Goal: Transaction & Acquisition: Obtain resource

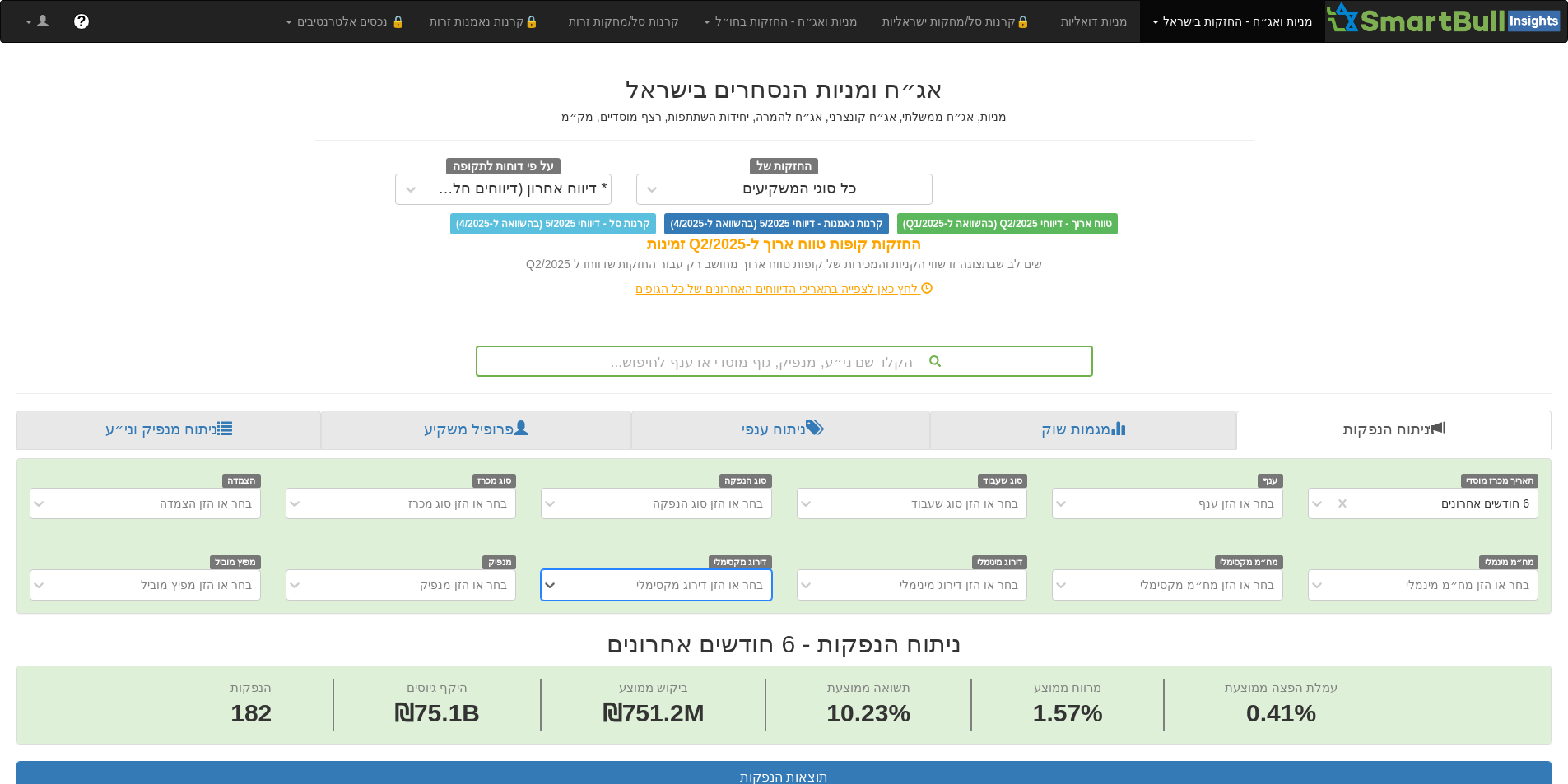
click at [820, 356] on div "הקלד שם ני״ע, מנפיק, גוף מוסדי או ענף לחיפוש..." at bounding box center [784, 361] width 614 height 28
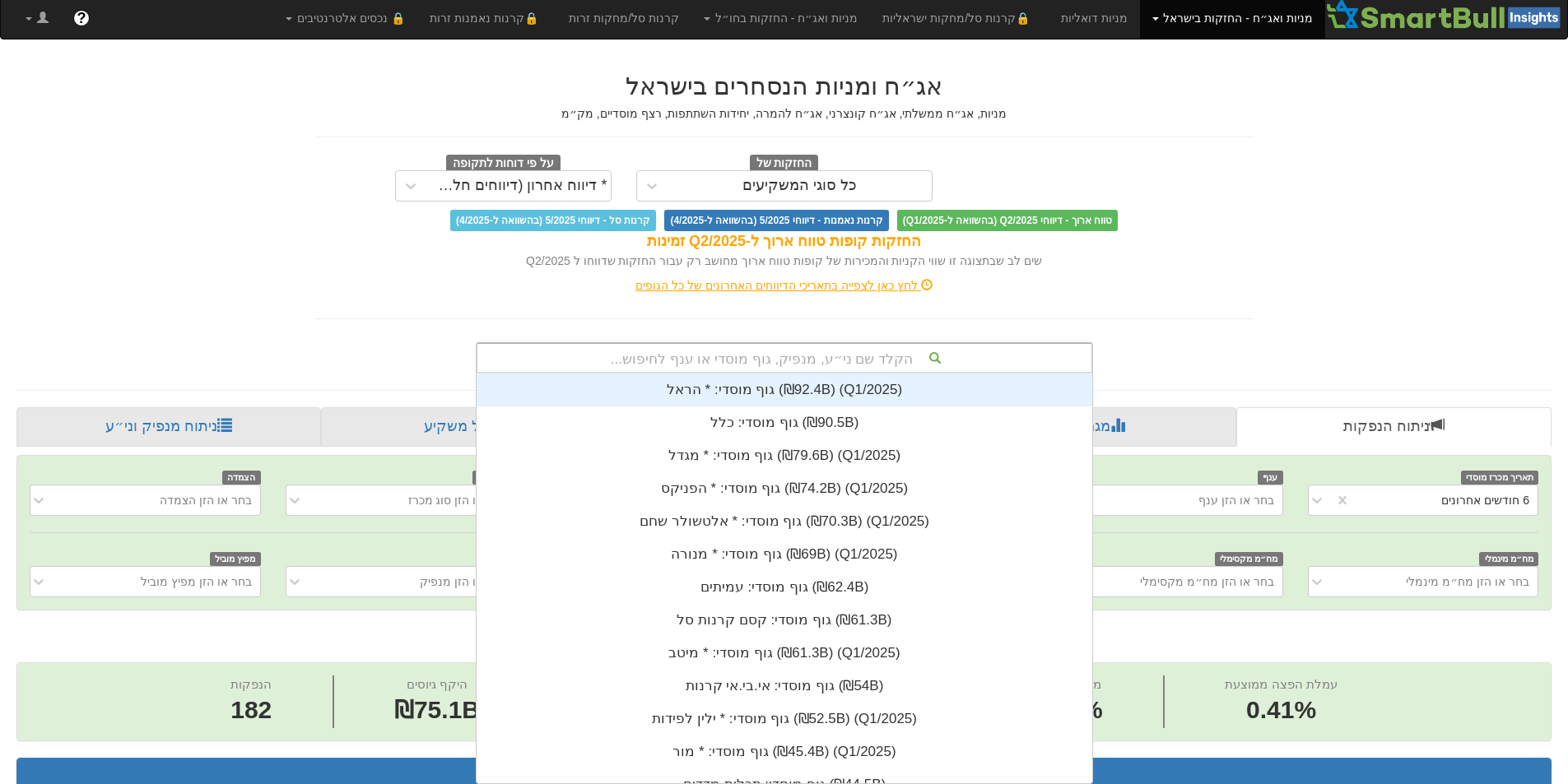
scroll to position [410, 0]
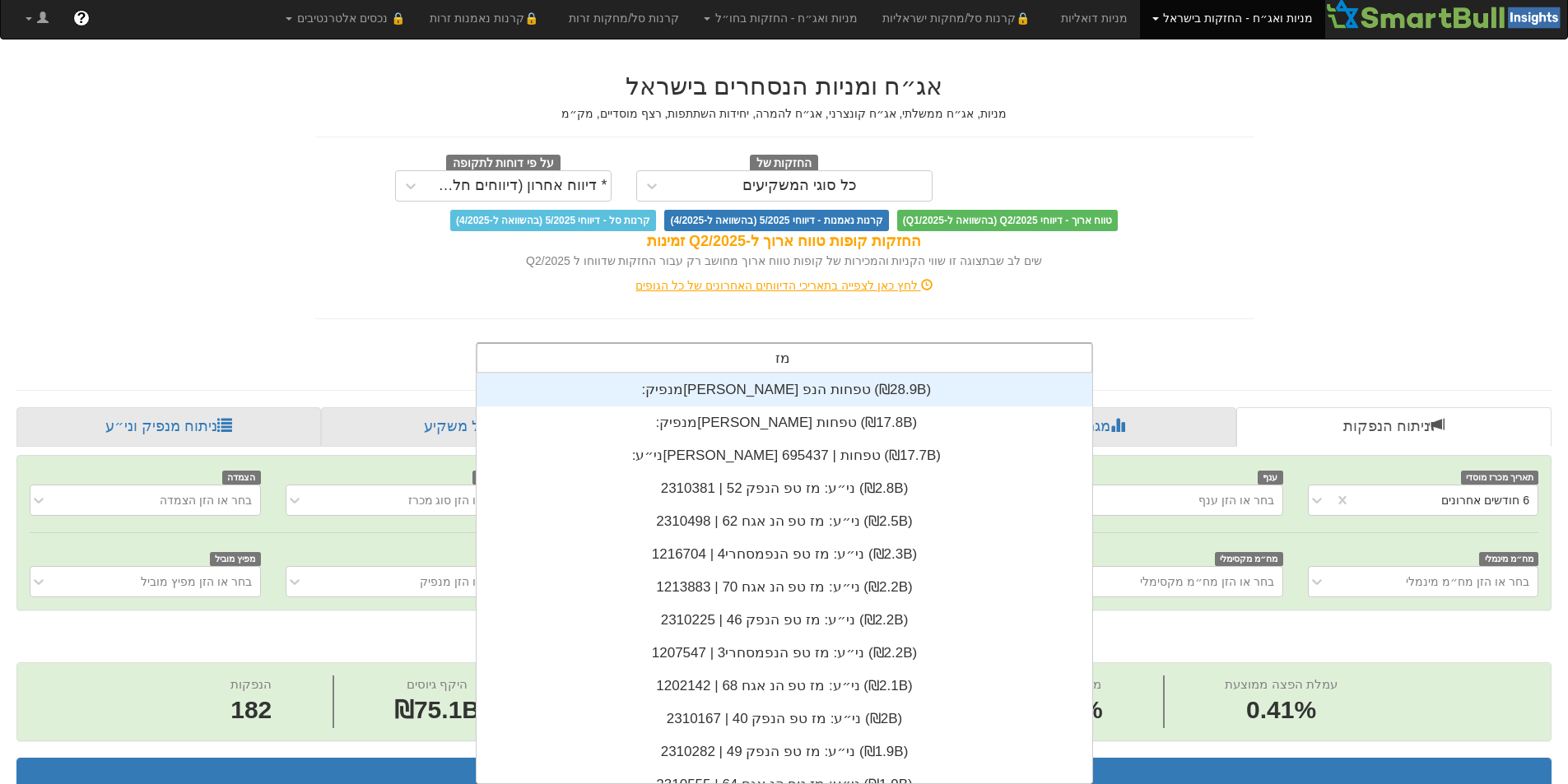
type input "מז"
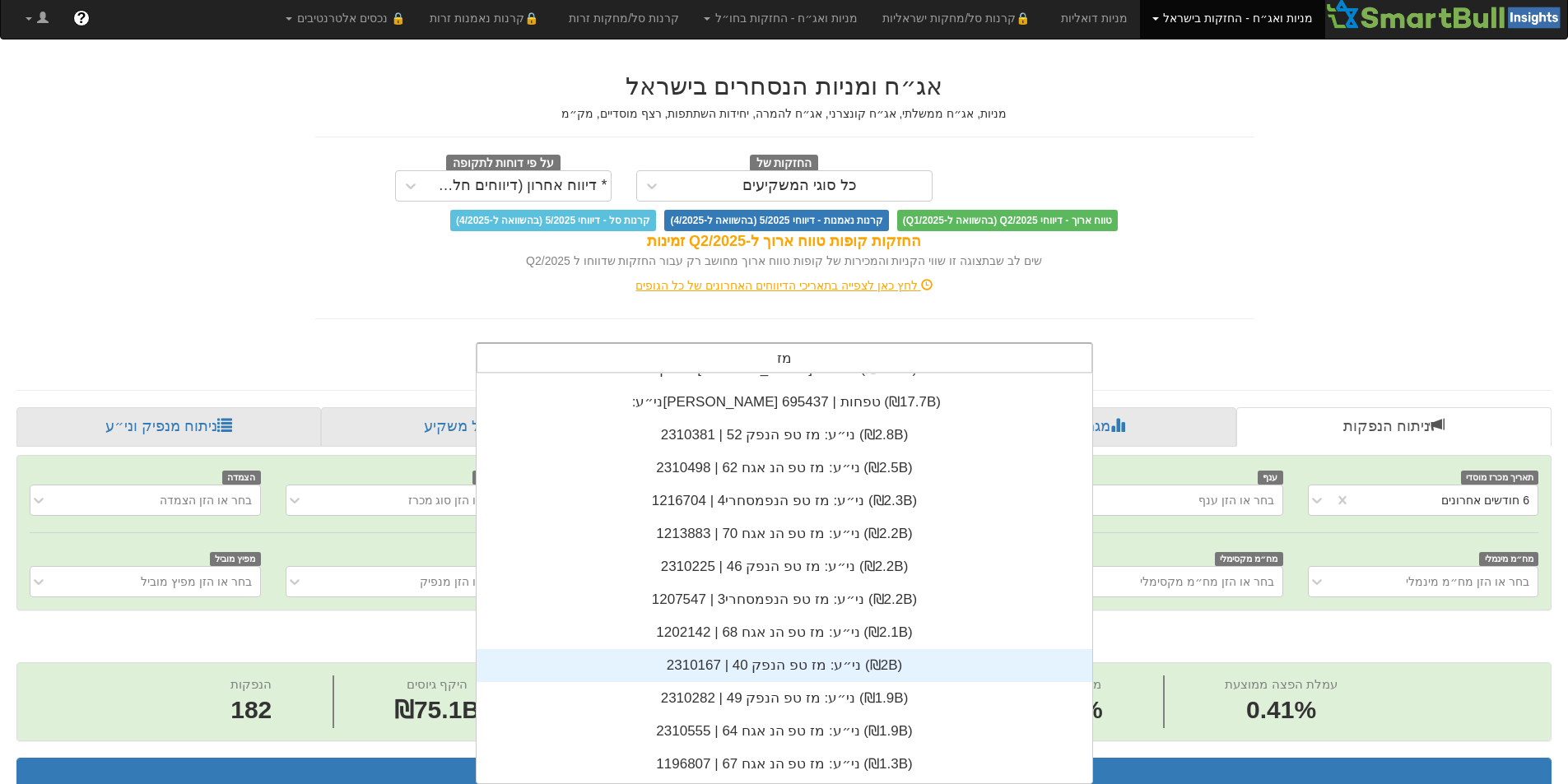
scroll to position [83, 0]
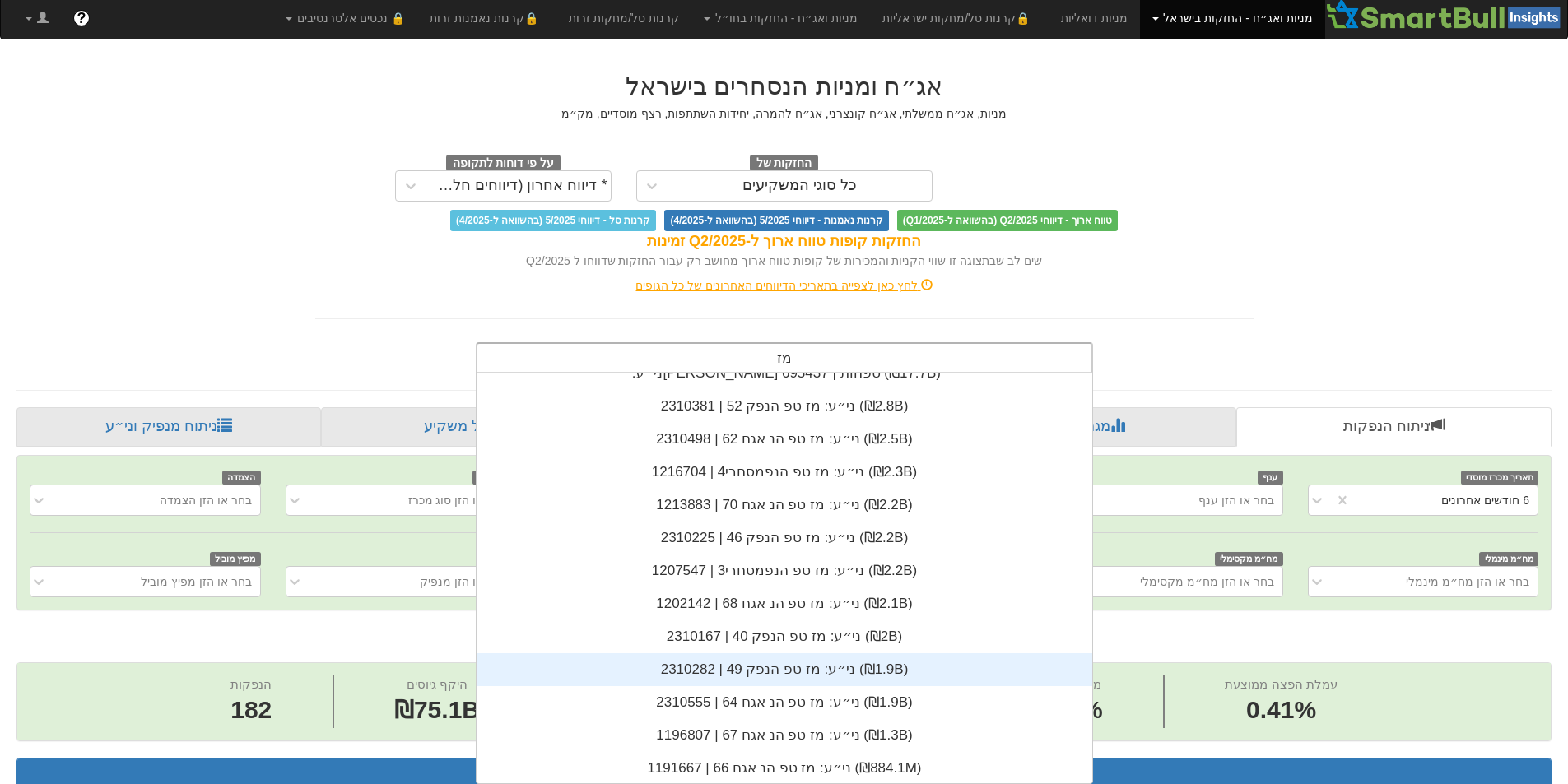
click at [799, 662] on div "ני״ע: ‏מז טפ הנפק 49 | 2310282 ‎(₪1.9B)‎" at bounding box center [784, 669] width 615 height 33
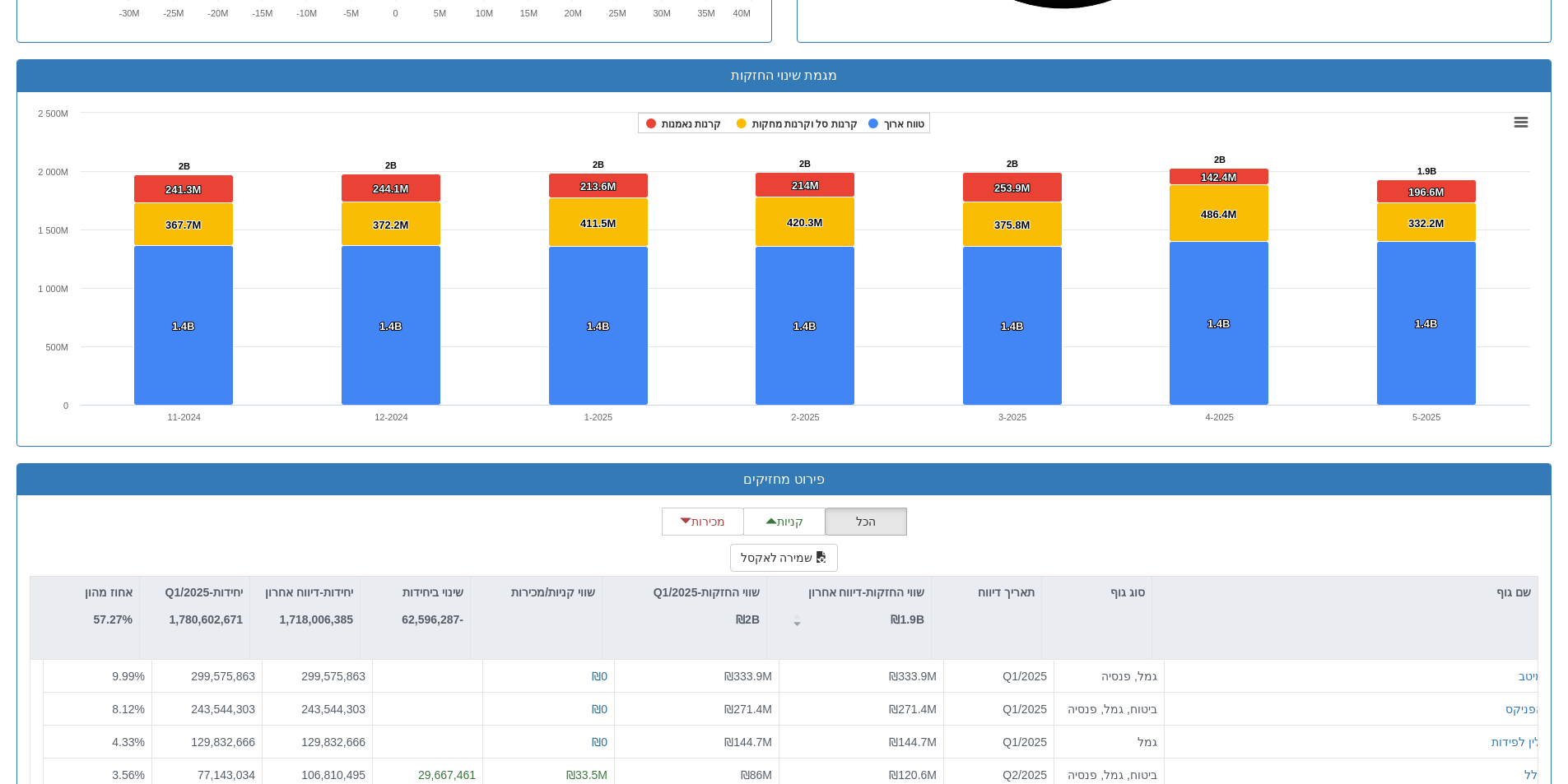
scroll to position [1220, 0]
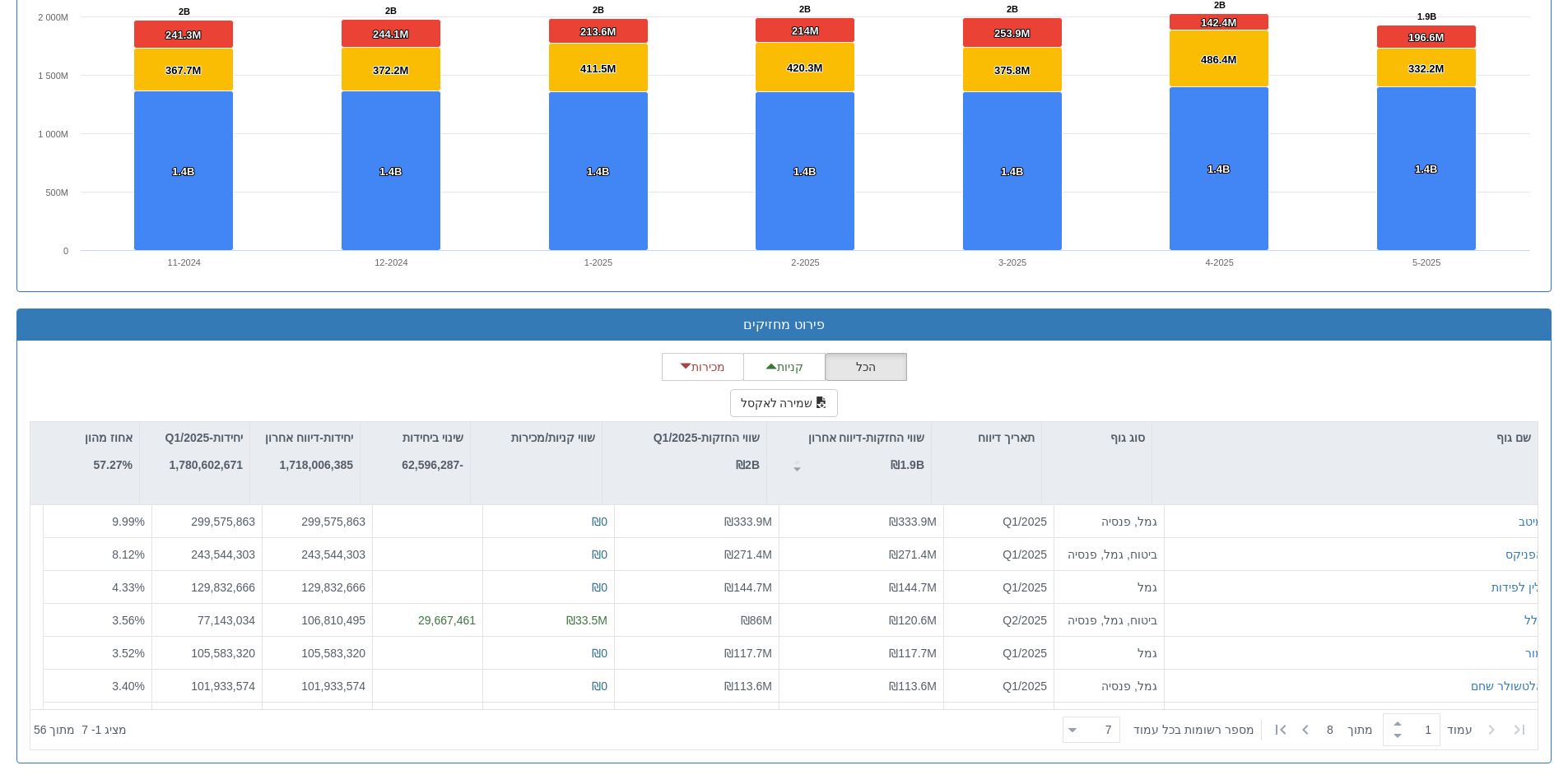
click at [1131, 735] on div "‏עמוד 1 ‏ מתוך 8 ‏מספר רשומות בכל עמוד 7 7" at bounding box center [1295, 729] width 478 height 36
click at [1076, 733] on div at bounding box center [1072, 730] width 8 height 22
click at [1122, 677] on div "50" at bounding box center [1102, 676] width 58 height 26
type input "50"
click at [992, 730] on div at bounding box center [594, 729] width 923 height 36
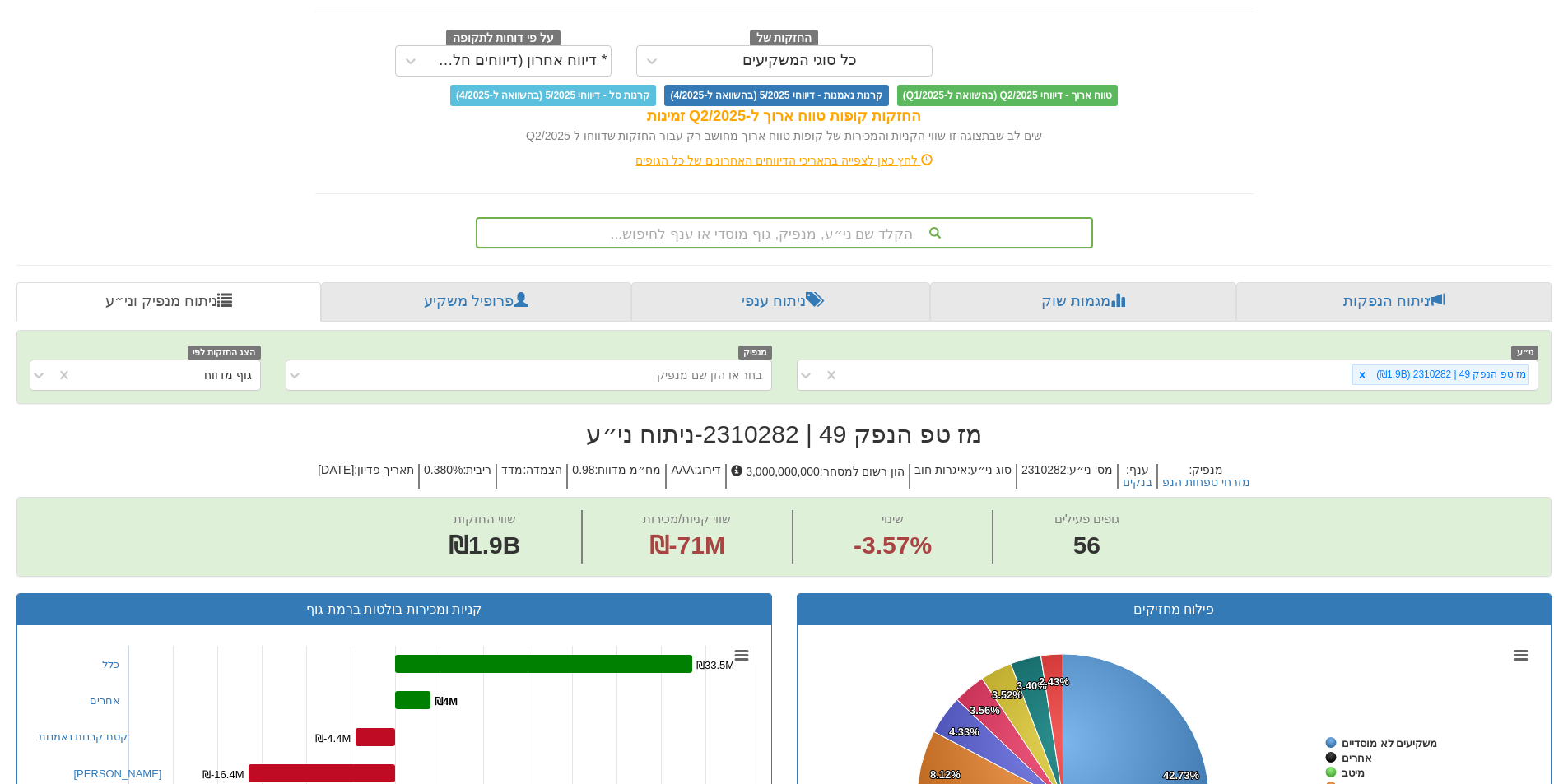
scroll to position [0, 0]
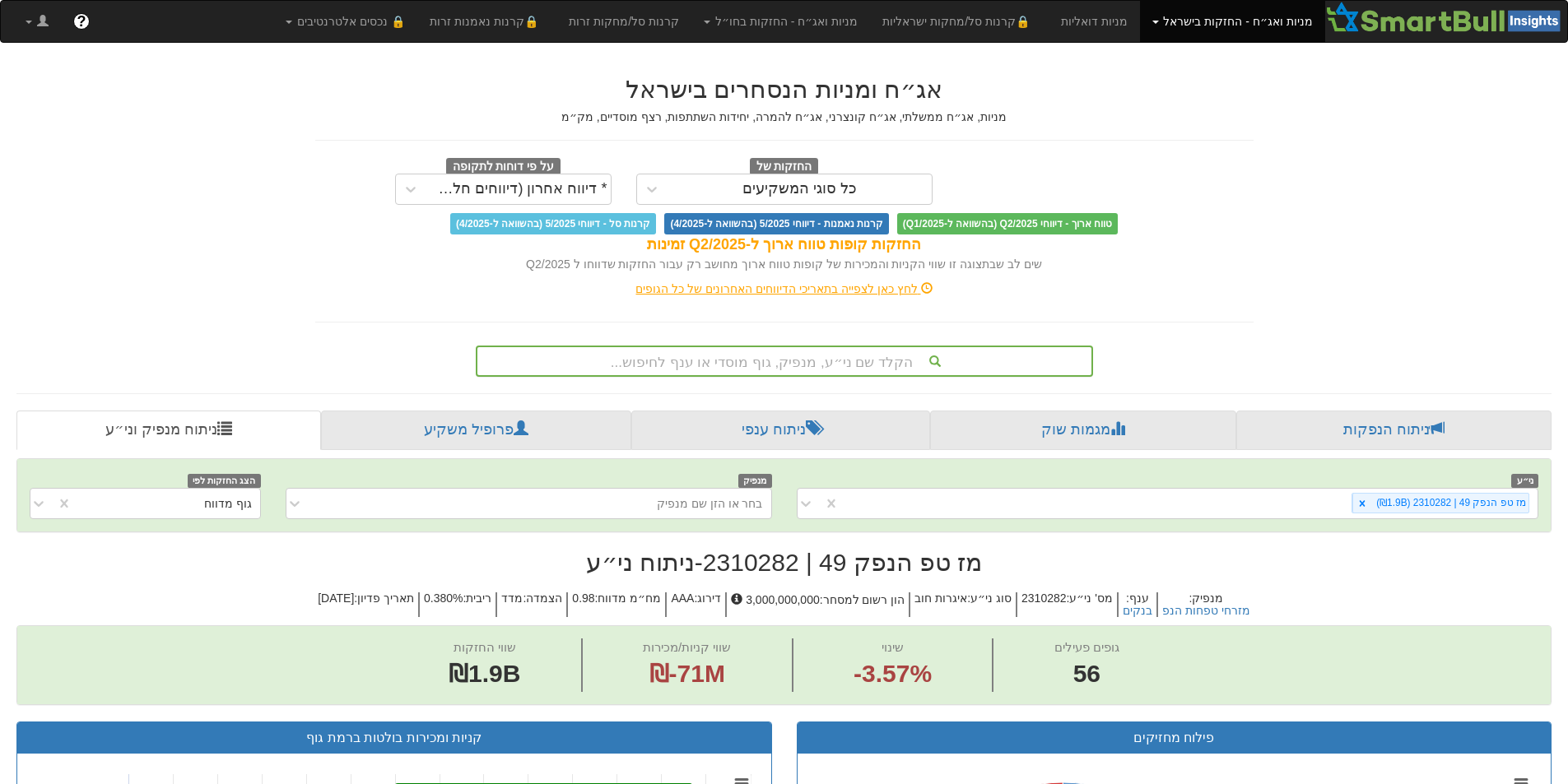
click at [855, 359] on div "הקלד שם ני״ע, מנפיק, גוף מוסדי או ענף לחיפוש..." at bounding box center [784, 361] width 614 height 28
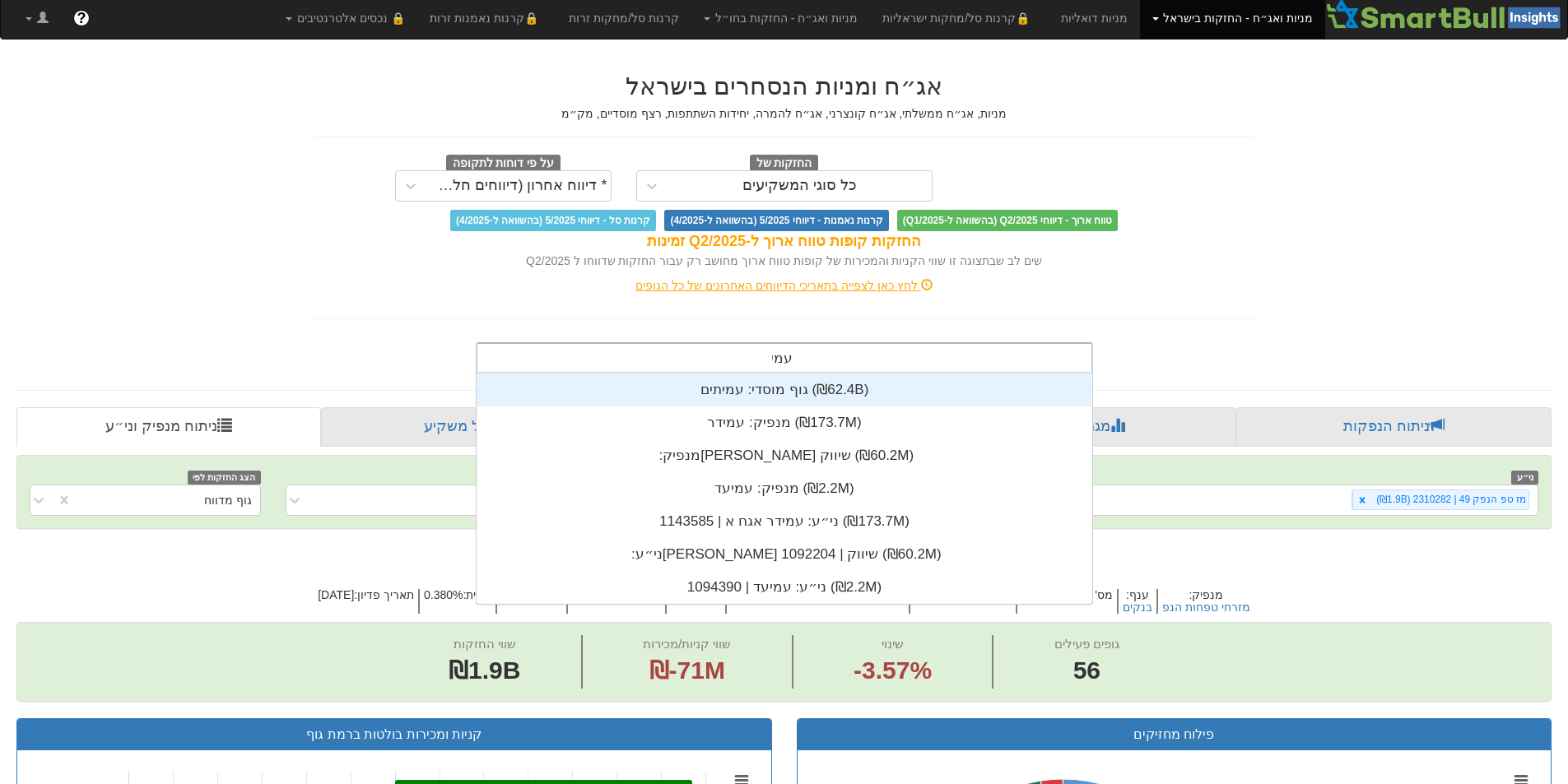
scroll to position [33, 0]
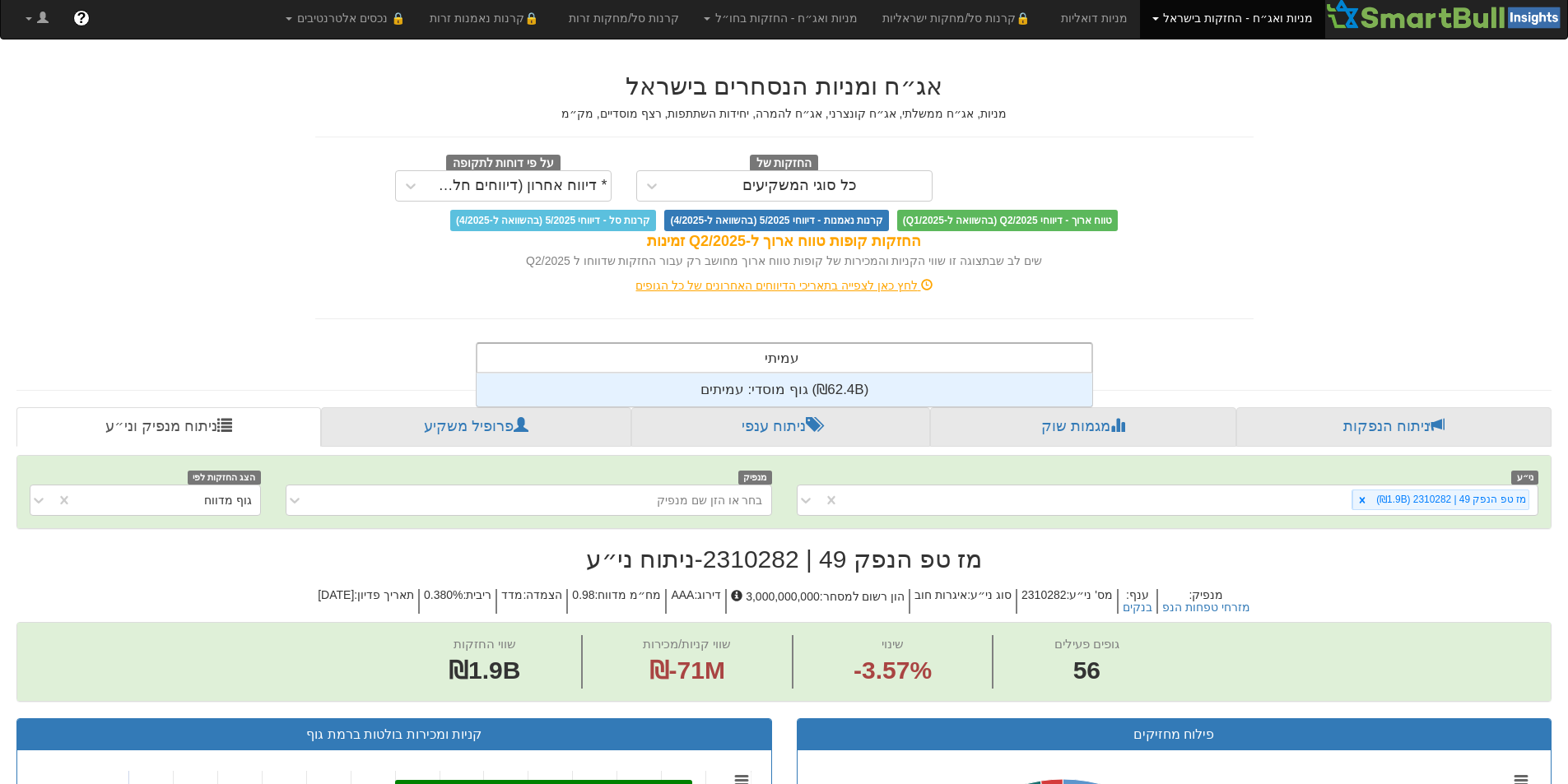
type input "עמיתים"
click at [819, 387] on div "גוף מוסדי: ‏עמיתים ‎(₪62.4B)‎" at bounding box center [784, 389] width 615 height 33
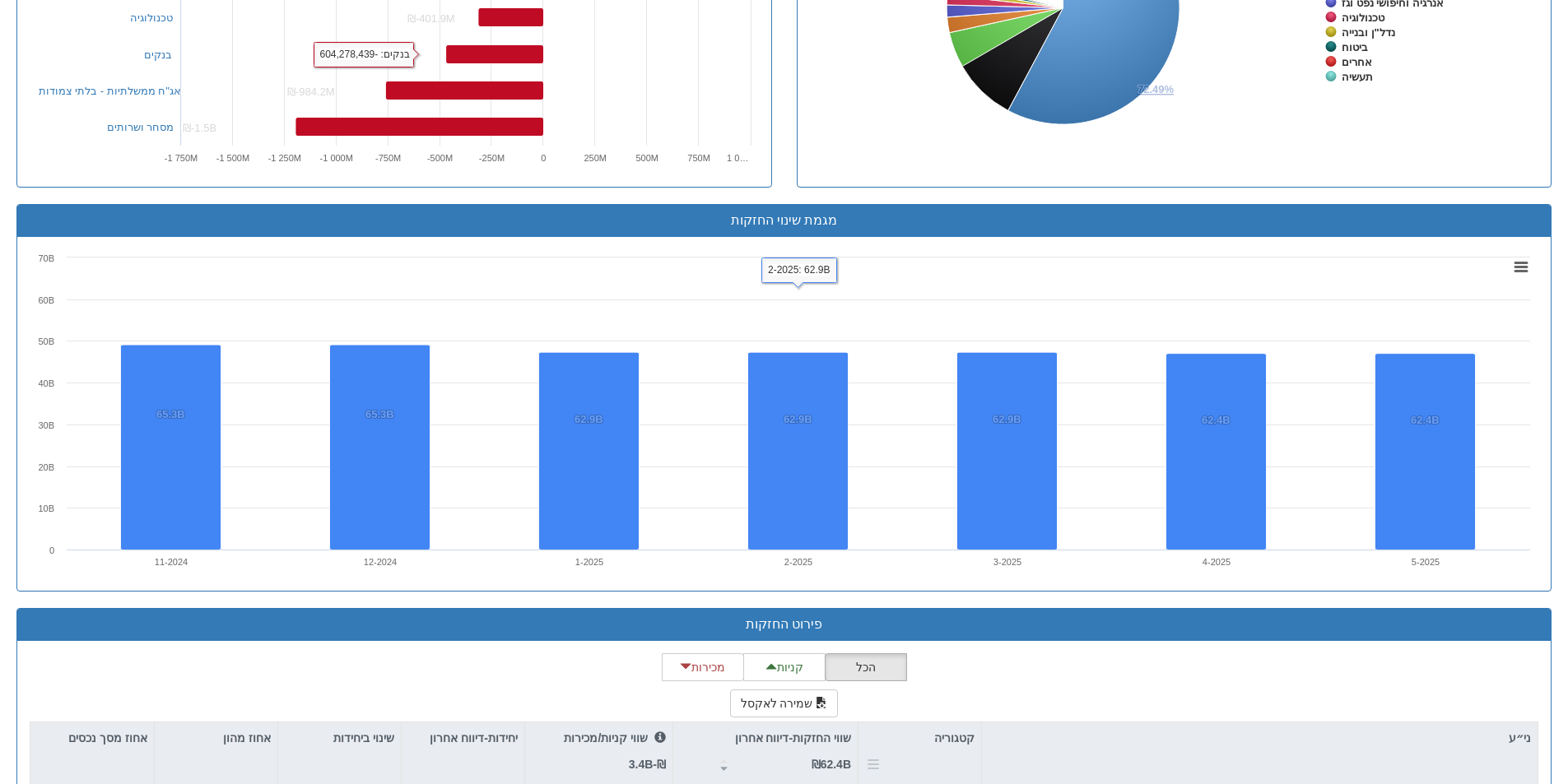
scroll to position [1180, 0]
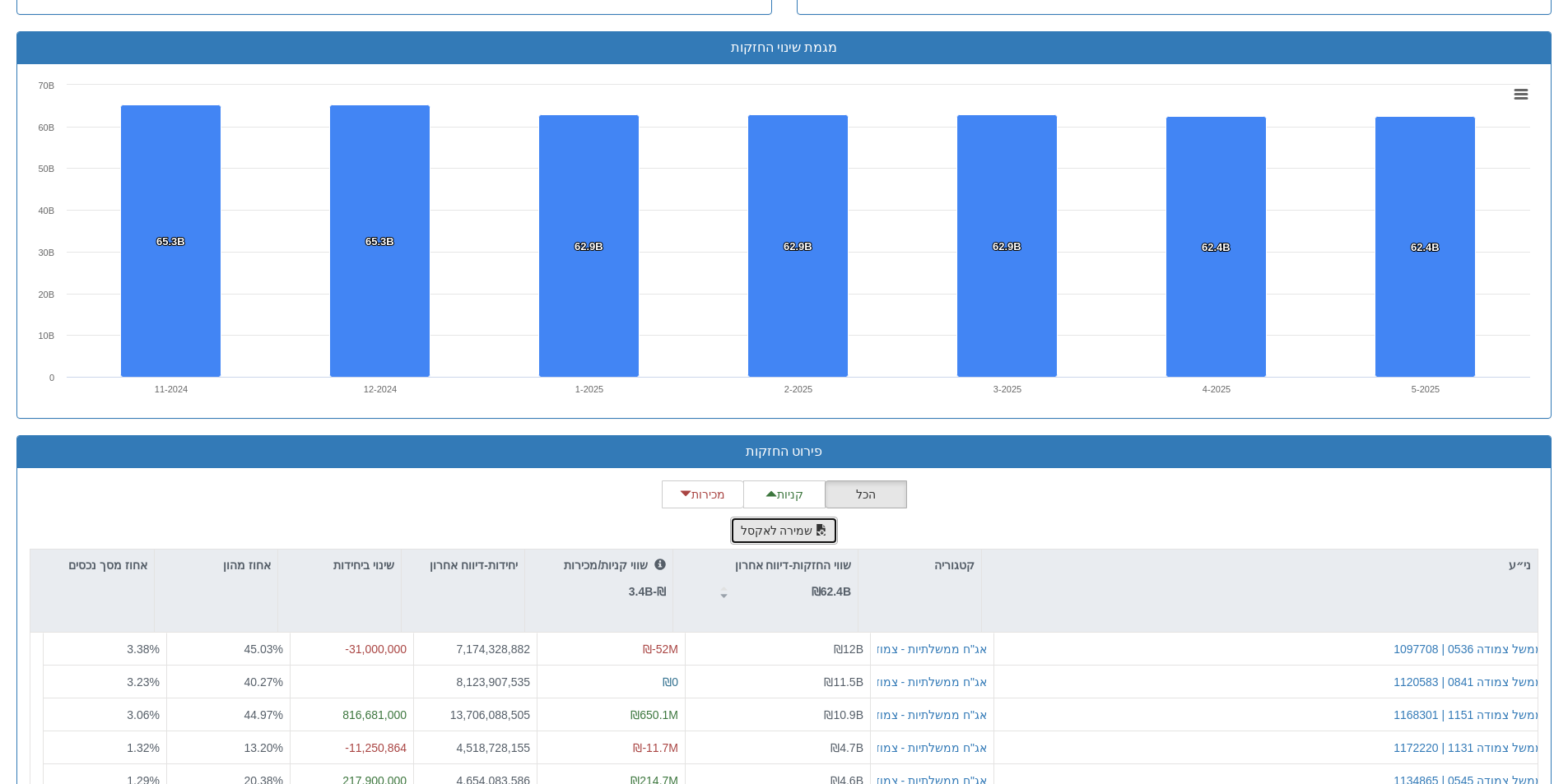
click at [765, 528] on button "שמירה לאקסל" at bounding box center [784, 530] width 109 height 28
